Goal: Find specific page/section: Find specific page/section

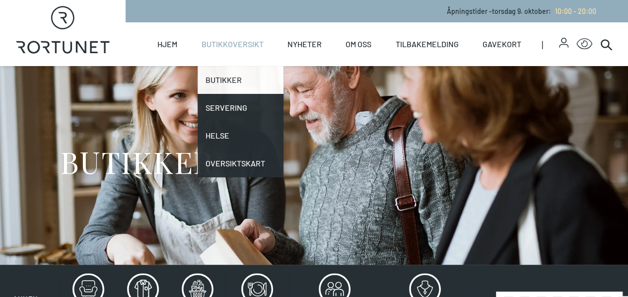
click at [230, 76] on link "Butikker" at bounding box center [241, 80] width 86 height 28
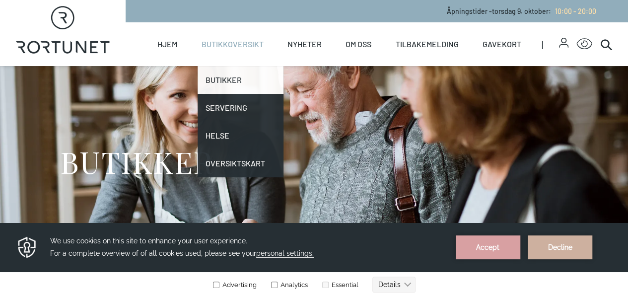
click at [223, 79] on link "Butikker" at bounding box center [241, 80] width 86 height 28
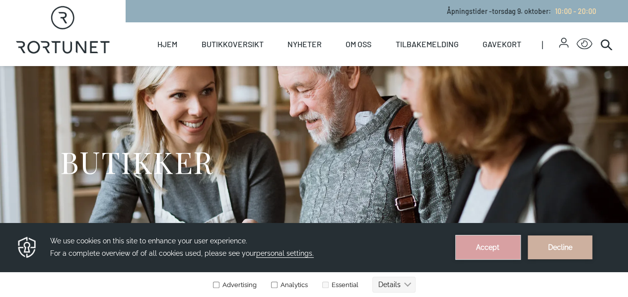
click at [498, 246] on button "Accept" at bounding box center [488, 247] width 65 height 24
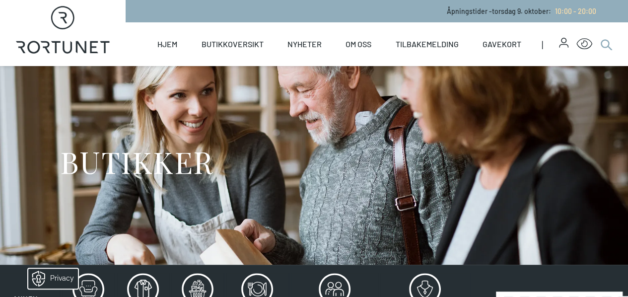
click at [600, 39] on icon at bounding box center [606, 44] width 12 height 12
click at [600, 43] on icon at bounding box center [606, 44] width 12 height 12
click at [600, 41] on icon at bounding box center [606, 44] width 12 height 12
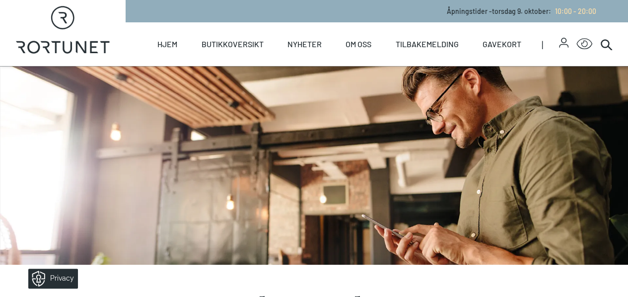
scroll to position [236, 0]
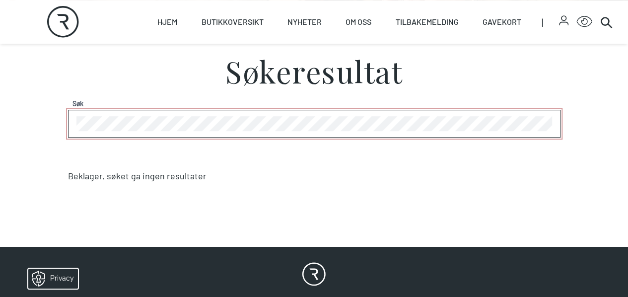
click at [28, 141] on section "Søkeresultat Søk Beklager, søket ga ingen resultater" at bounding box center [314, 132] width 628 height 208
